Goal: Book appointment/travel/reservation

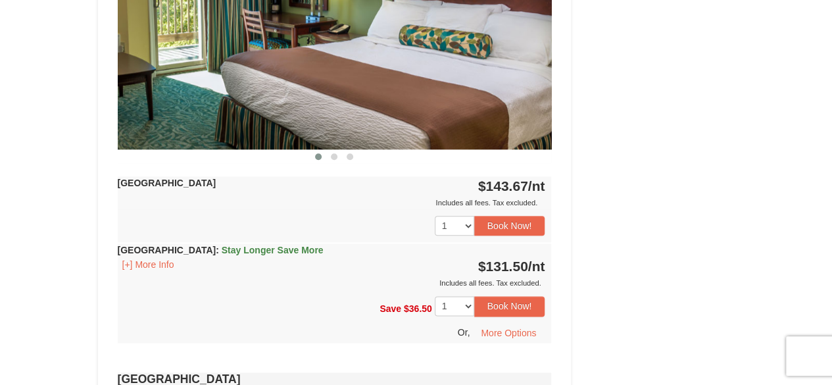
scroll to position [657, 0]
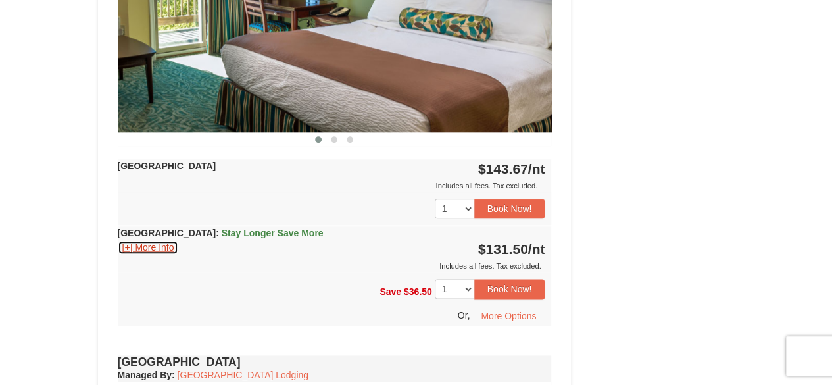
click at [143, 244] on button "[+] More Info" at bounding box center [148, 247] width 61 height 14
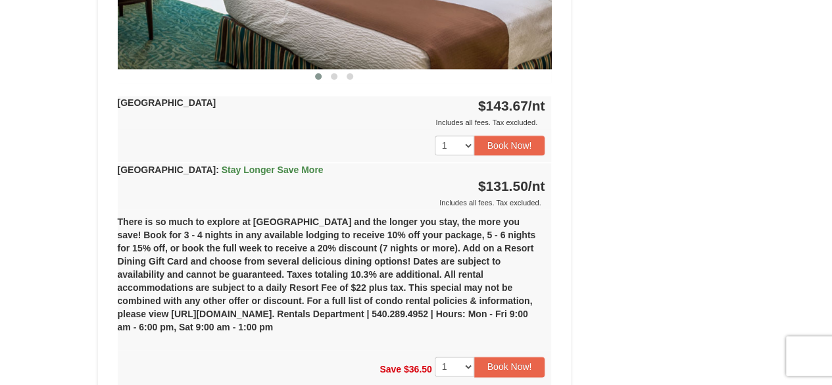
scroll to position [789, 0]
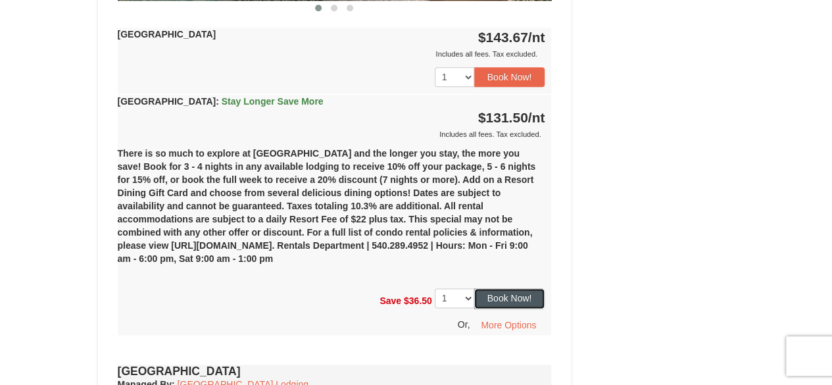
click at [486, 290] on button "Book Now!" at bounding box center [509, 298] width 71 height 20
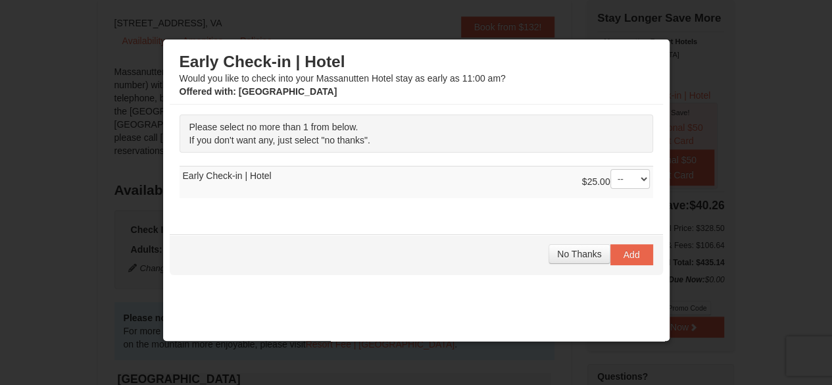
scroll to position [18, 0]
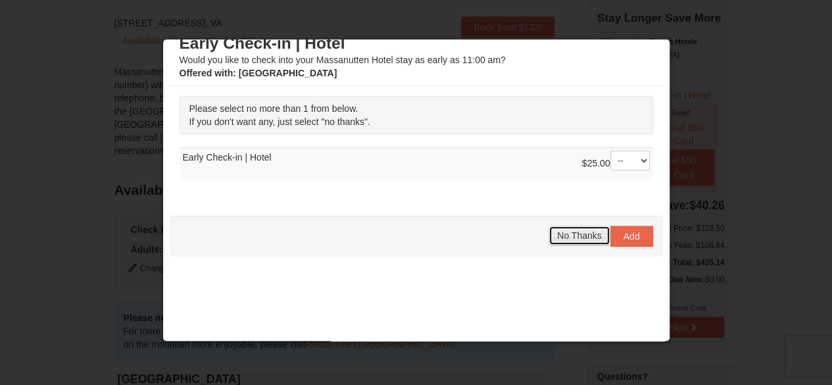
click at [563, 235] on span "No Thanks" at bounding box center [579, 235] width 44 height 11
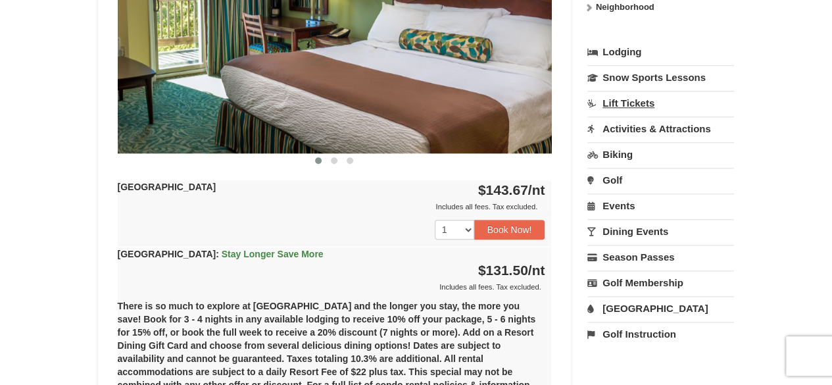
scroll to position [657, 0]
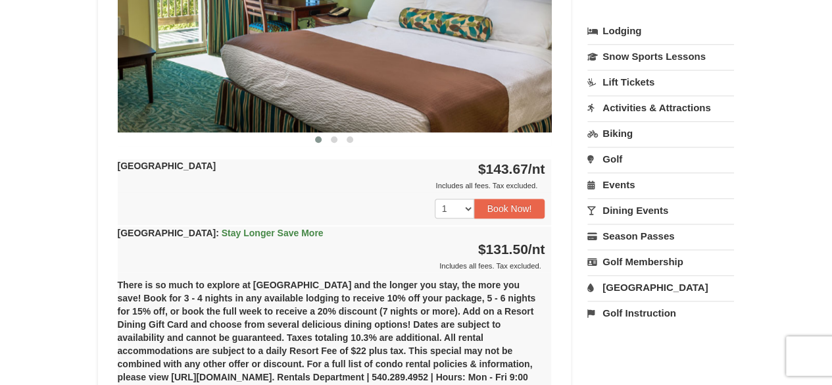
click at [632, 286] on link "[GEOGRAPHIC_DATA]" at bounding box center [660, 287] width 147 height 24
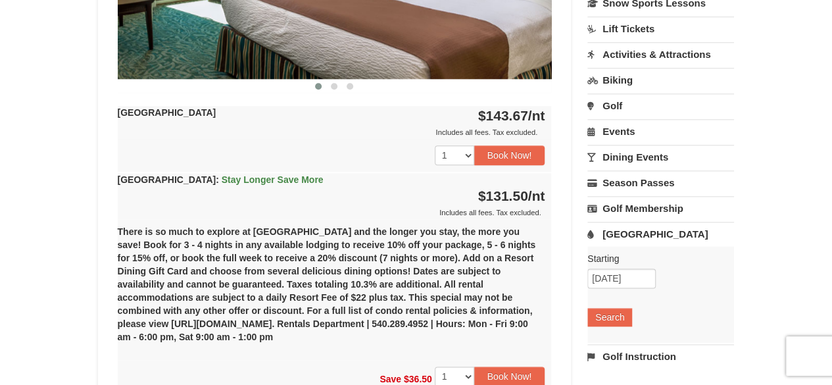
scroll to position [789, 0]
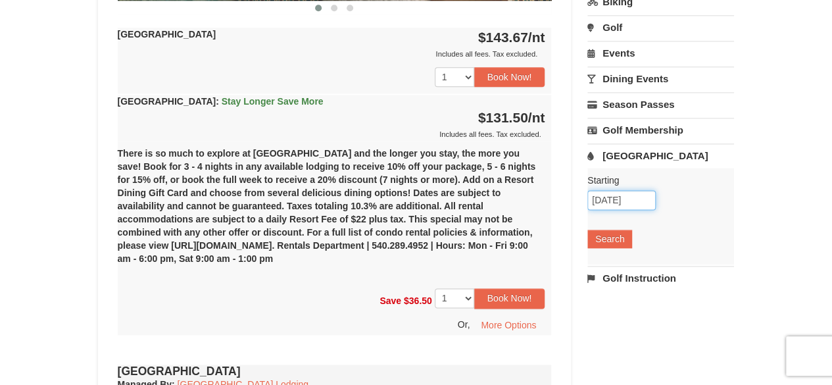
click at [624, 193] on input "[DATE]" at bounding box center [621, 200] width 68 height 20
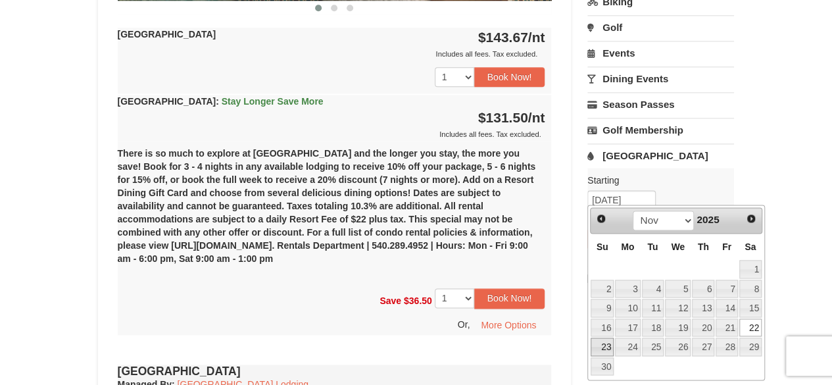
click at [609, 345] on link "23" at bounding box center [601, 346] width 23 height 18
type input "[DATE]"
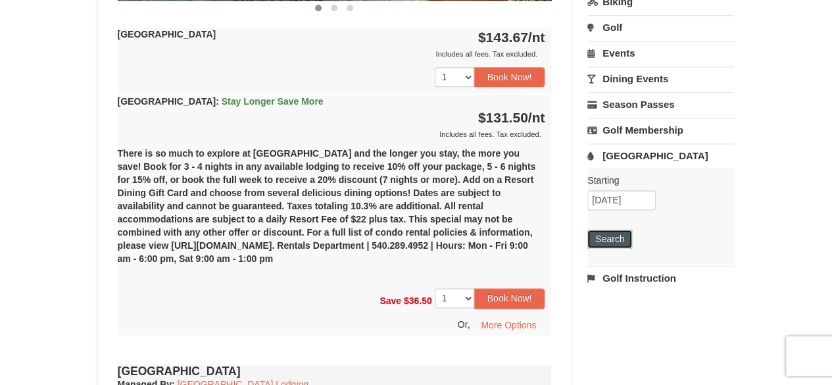
click at [616, 237] on button "Search" at bounding box center [609, 238] width 45 height 18
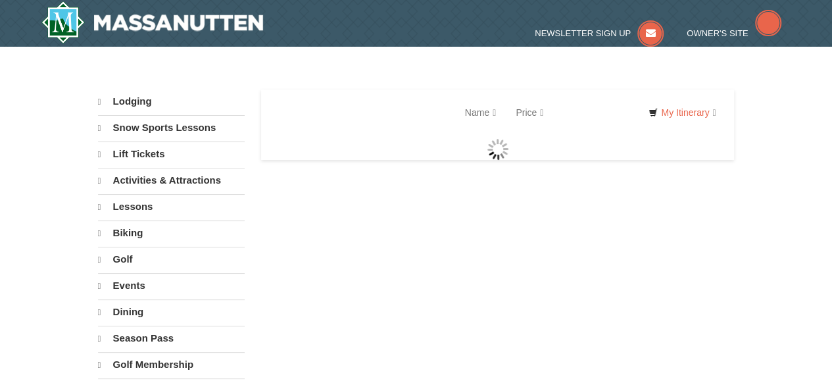
select select "9"
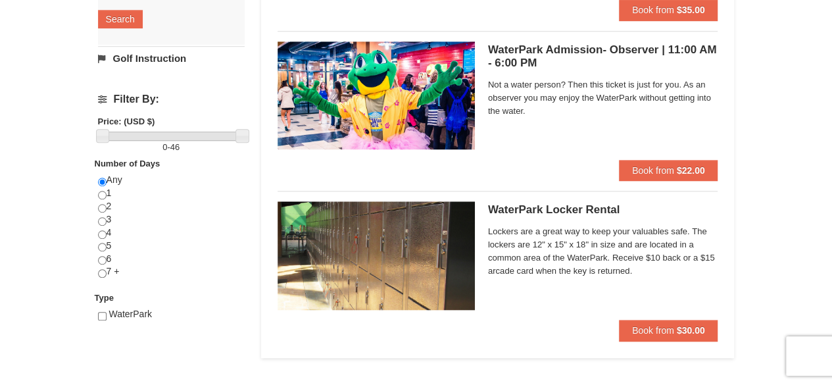
scroll to position [290, 0]
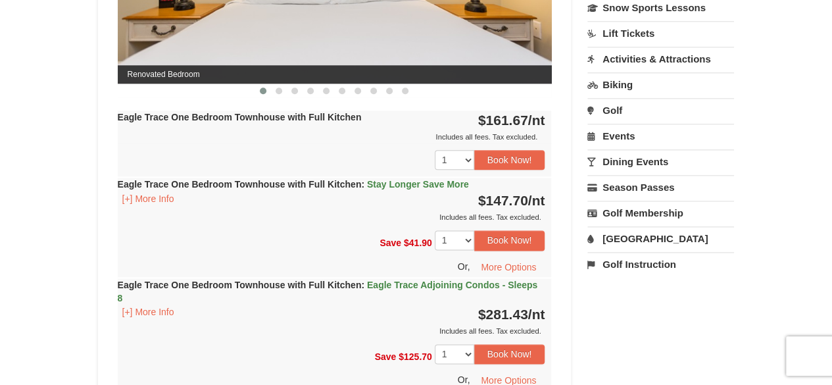
scroll to position [789, 0]
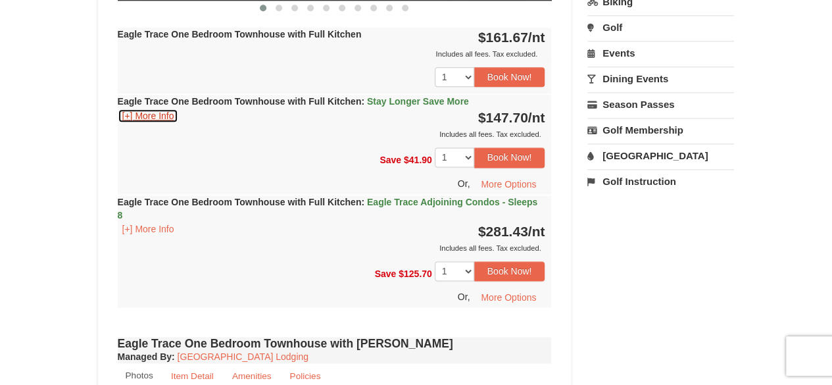
click at [158, 121] on button "[+] More Info" at bounding box center [148, 115] width 61 height 14
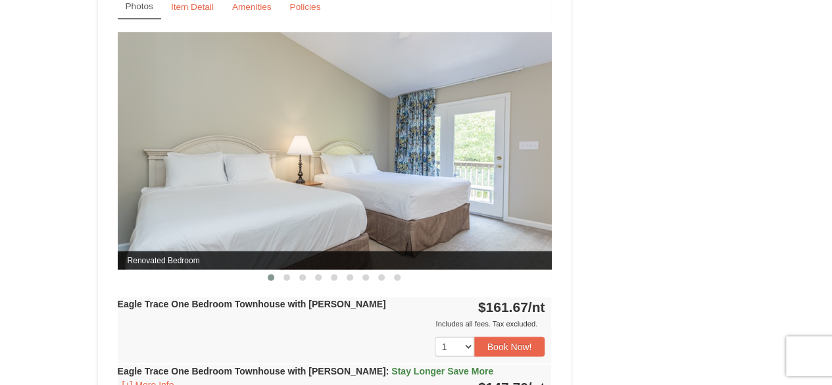
scroll to position [1315, 0]
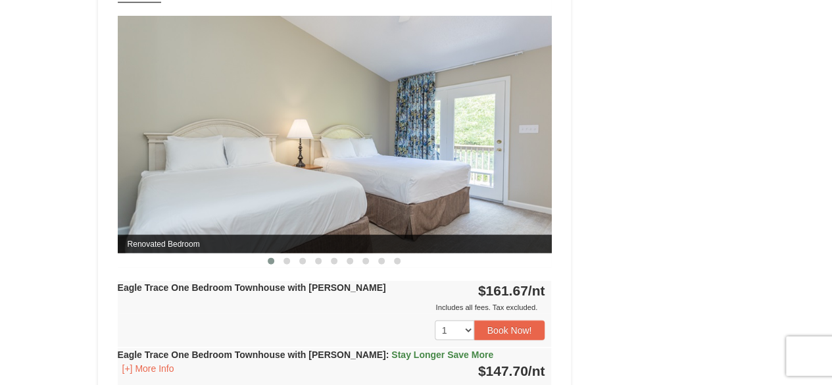
click at [542, 123] on img at bounding box center [335, 134] width 434 height 237
click at [288, 259] on span at bounding box center [286, 261] width 7 height 7
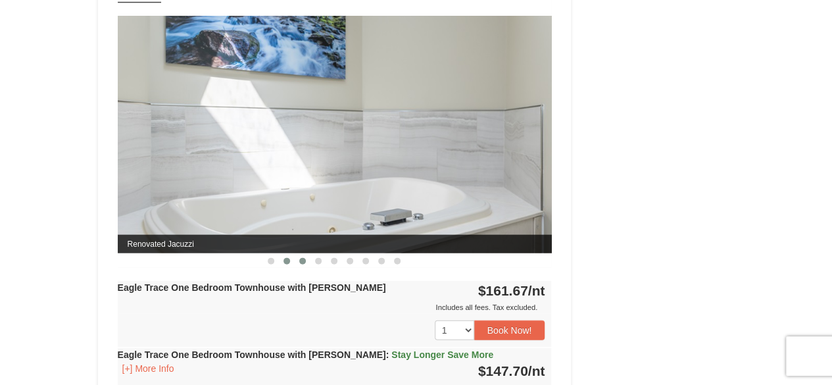
click at [302, 259] on span at bounding box center [302, 261] width 7 height 7
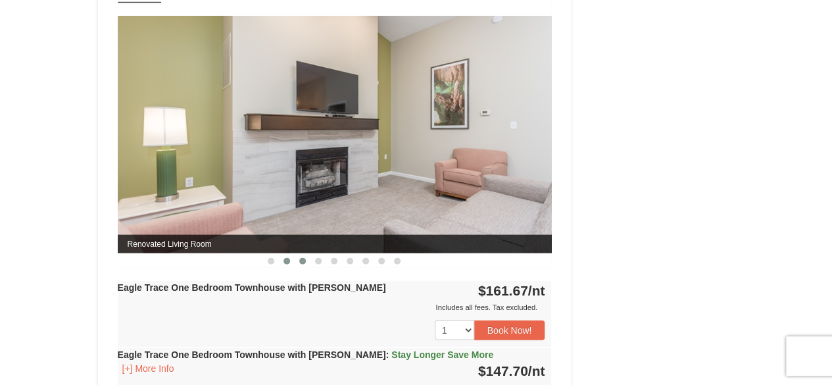
click at [288, 258] on span at bounding box center [286, 261] width 7 height 7
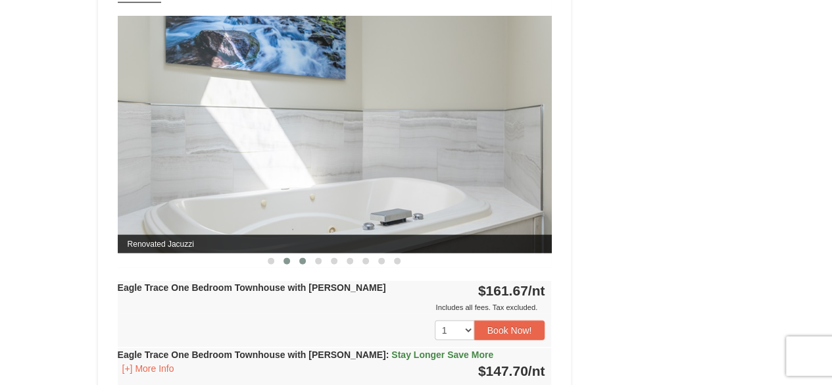
click at [302, 260] on span at bounding box center [302, 261] width 7 height 7
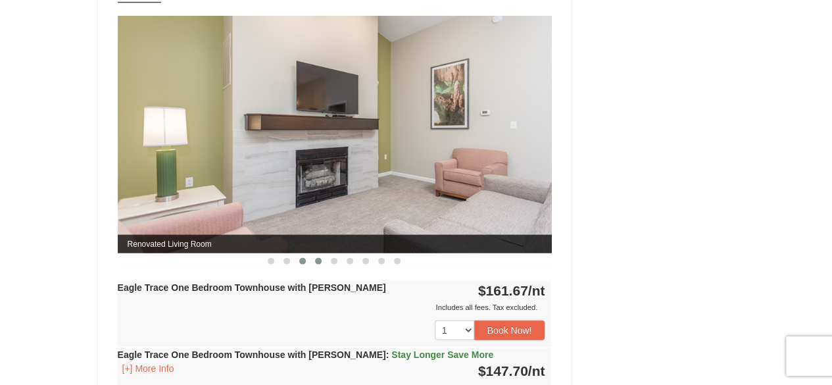
click at [319, 261] on span at bounding box center [318, 261] width 7 height 7
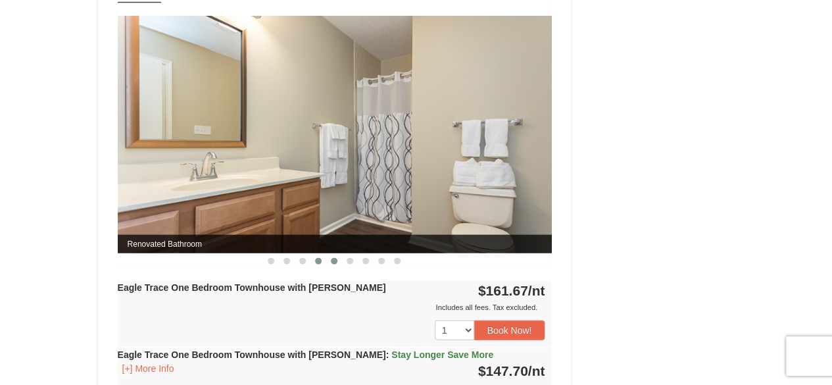
click at [336, 261] on button at bounding box center [334, 260] width 16 height 13
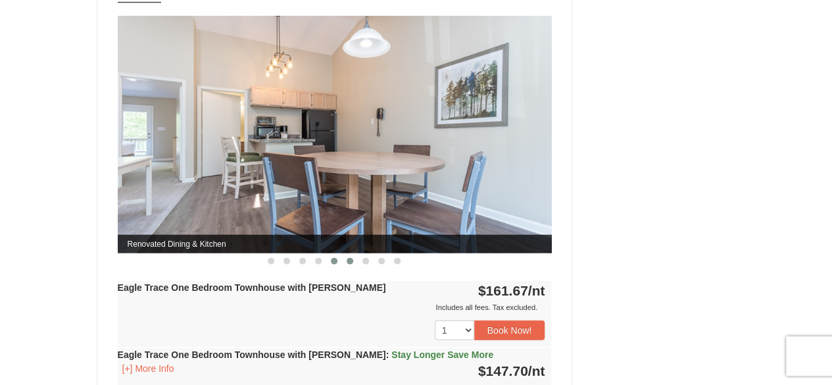
click at [349, 261] on span at bounding box center [349, 261] width 7 height 7
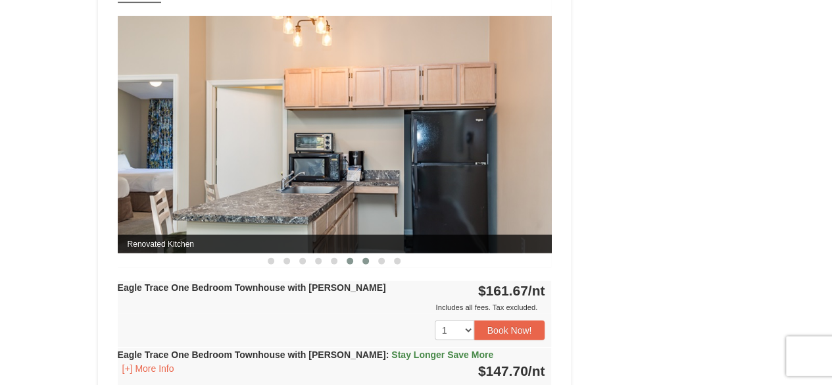
click at [369, 261] on button at bounding box center [366, 260] width 16 height 13
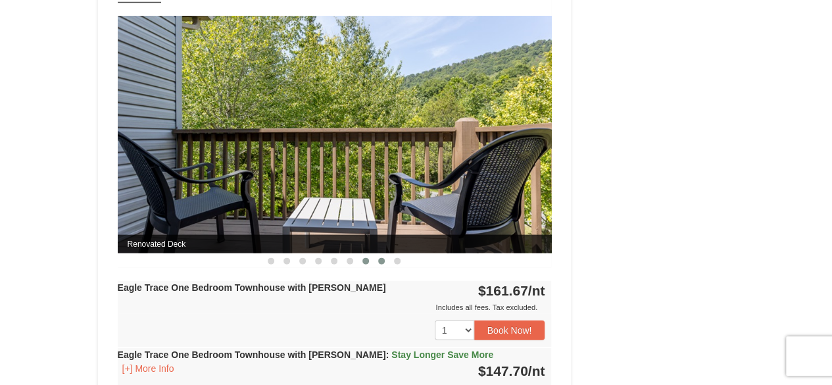
click at [388, 260] on button at bounding box center [381, 260] width 16 height 13
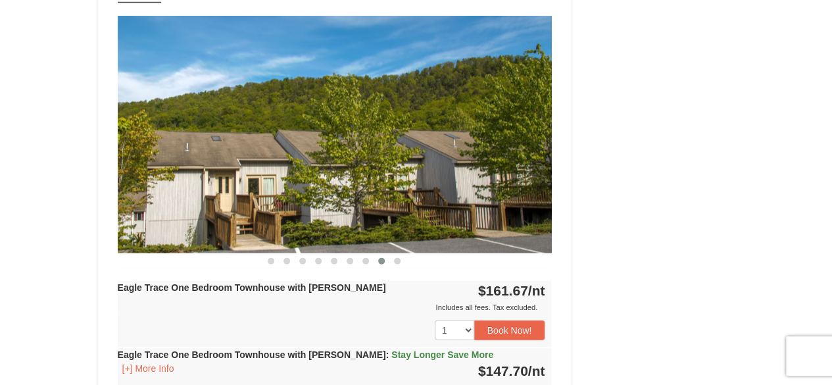
click at [408, 259] on div at bounding box center [335, 260] width 434 height 14
click at [396, 258] on span at bounding box center [397, 261] width 7 height 7
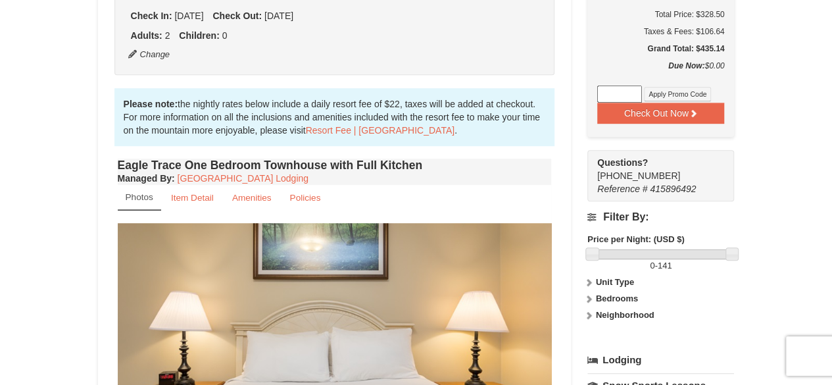
scroll to position [0, 0]
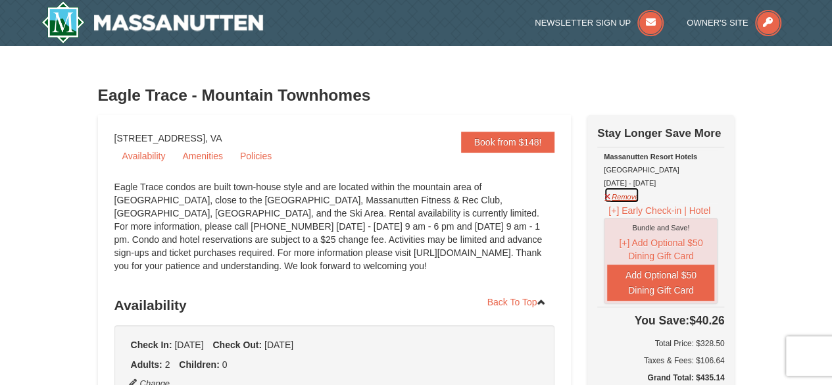
click at [609, 194] on button "Remove" at bounding box center [620, 195] width 35 height 16
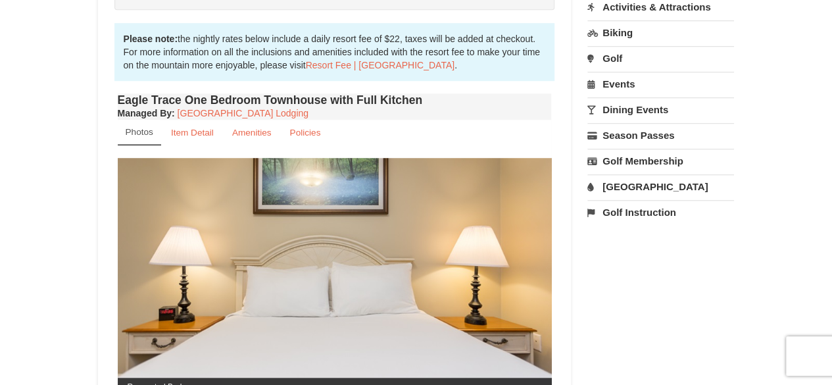
scroll to position [394, 0]
click at [240, 124] on link "Amenities" at bounding box center [252, 132] width 57 height 26
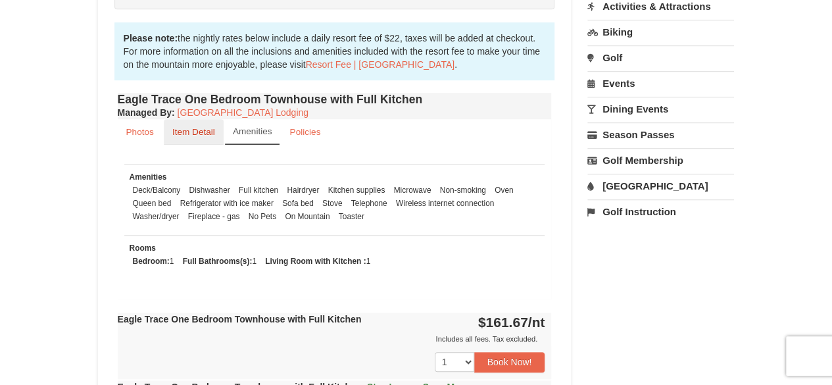
click at [184, 140] on link "Item Detail" at bounding box center [194, 132] width 60 height 26
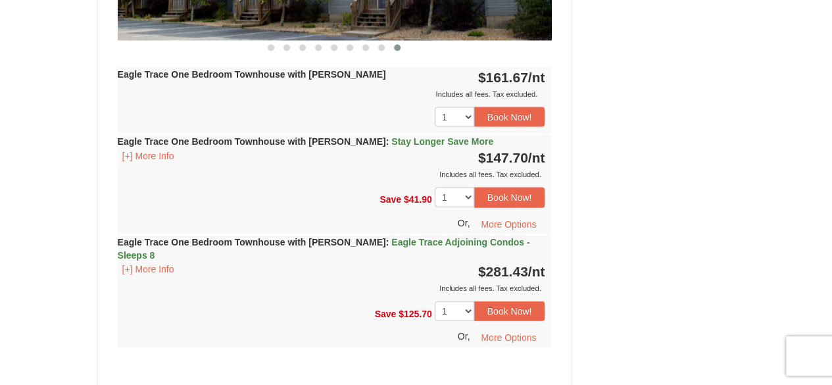
scroll to position [1380, 0]
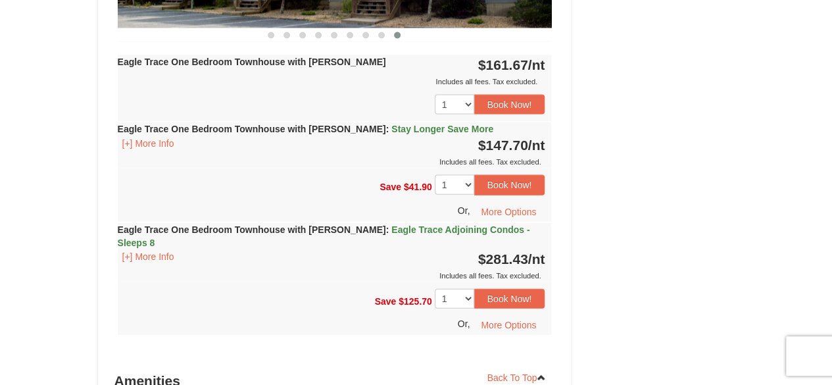
click at [251, 126] on strong "Eagle Trace One Bedroom Townhouse with Jacuzzi : Stay Longer Save More" at bounding box center [306, 129] width 376 height 11
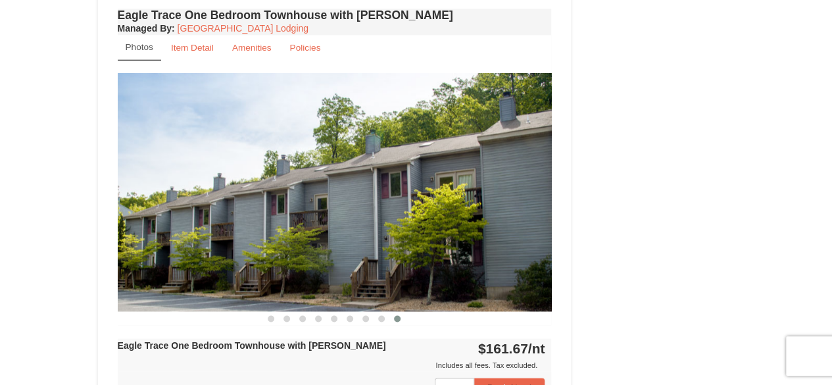
scroll to position [874, 0]
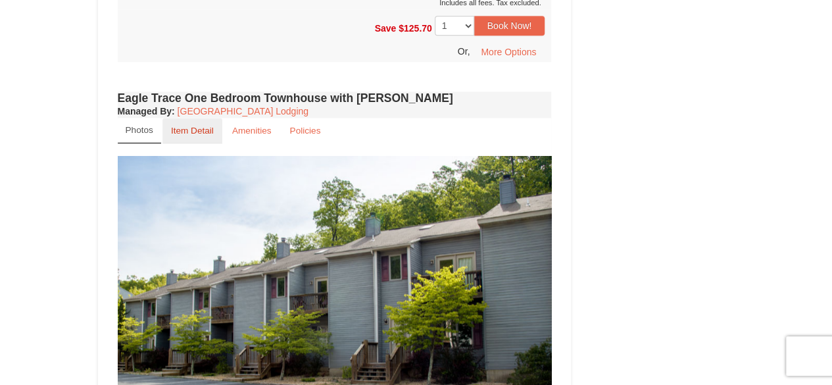
click at [215, 129] on link "Item Detail" at bounding box center [192, 131] width 60 height 26
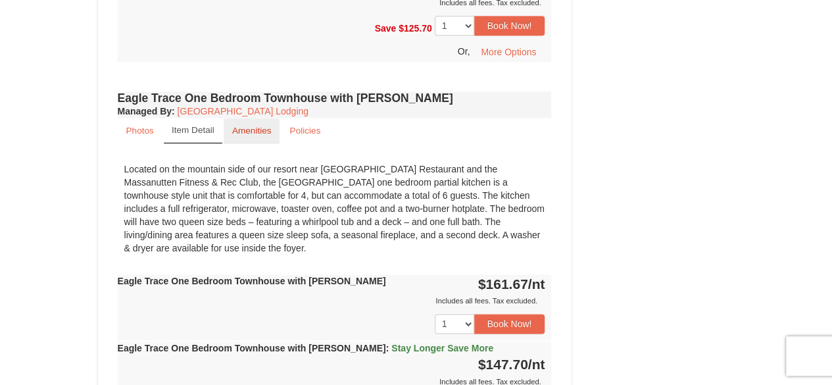
click at [230, 129] on link "Amenities" at bounding box center [252, 131] width 57 height 26
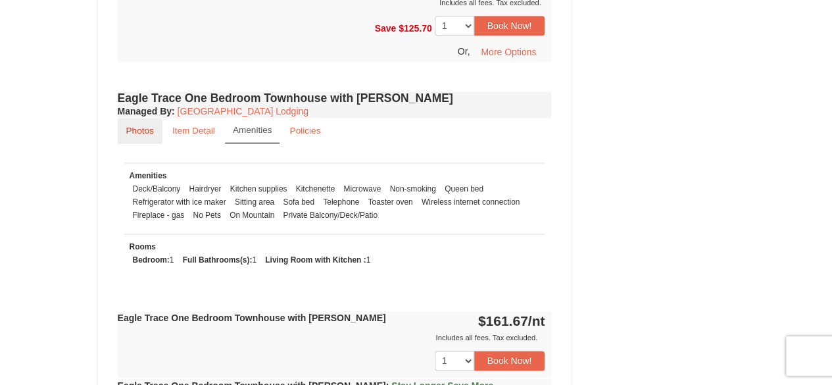
click at [159, 139] on link "Photos" at bounding box center [140, 131] width 45 height 26
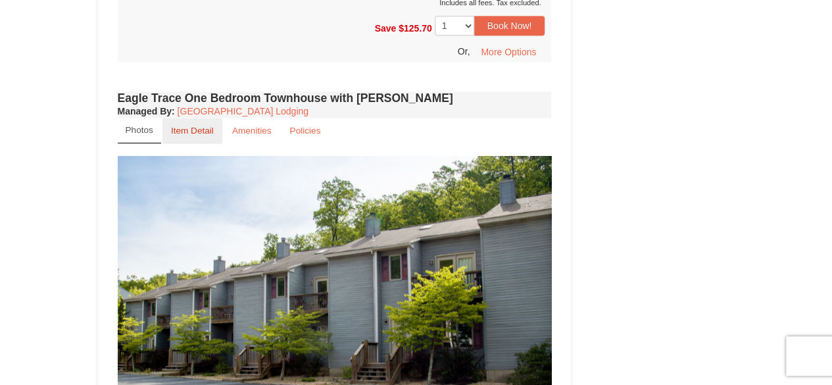
click at [202, 139] on link "Item Detail" at bounding box center [192, 131] width 60 height 26
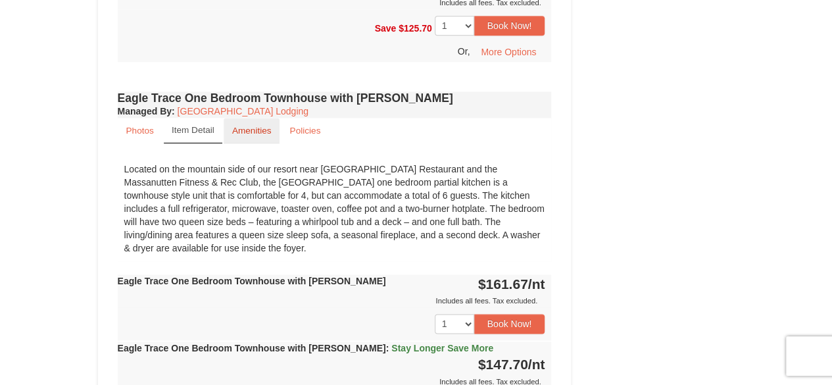
click at [235, 138] on link "Amenities" at bounding box center [252, 131] width 57 height 26
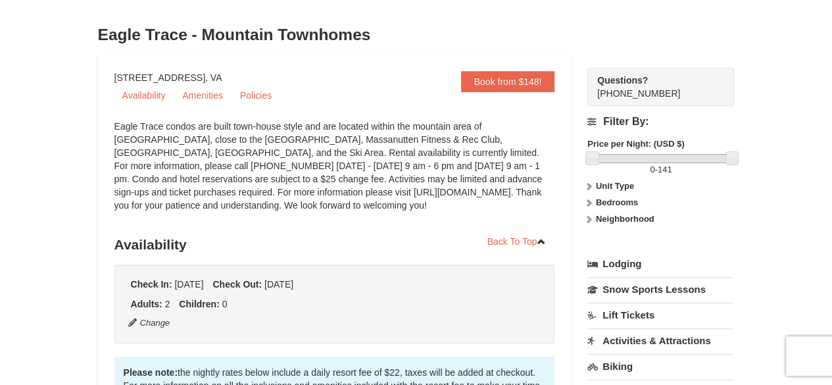
scroll to position [0, 0]
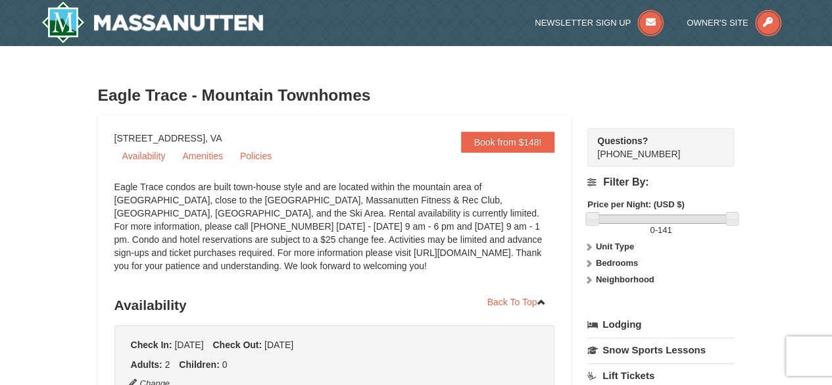
click at [719, 90] on h3 "Eagle Trace - Mountain Townhomes" at bounding box center [416, 95] width 636 height 26
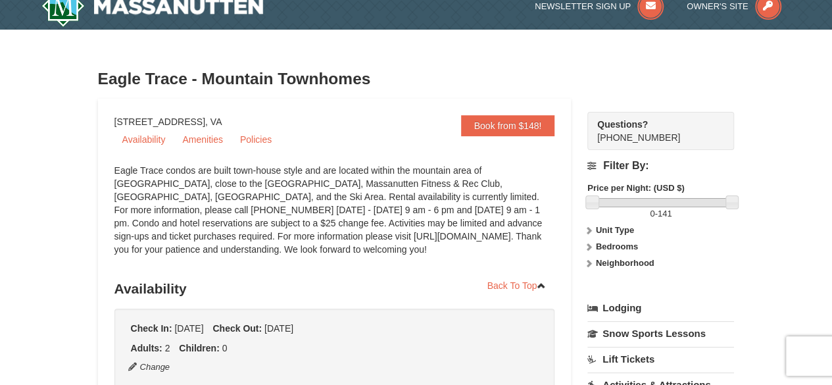
scroll to position [66, 0]
